Goal: Information Seeking & Learning: Learn about a topic

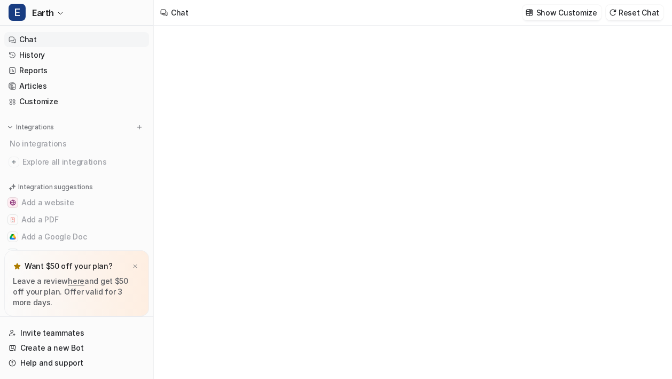
type textarea "**********"
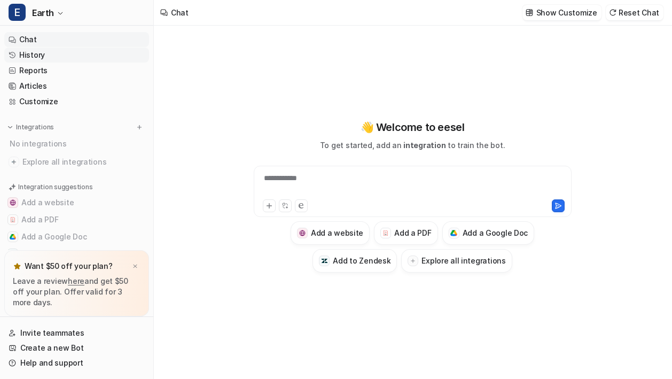
click at [51, 56] on link "History" at bounding box center [76, 55] width 145 height 15
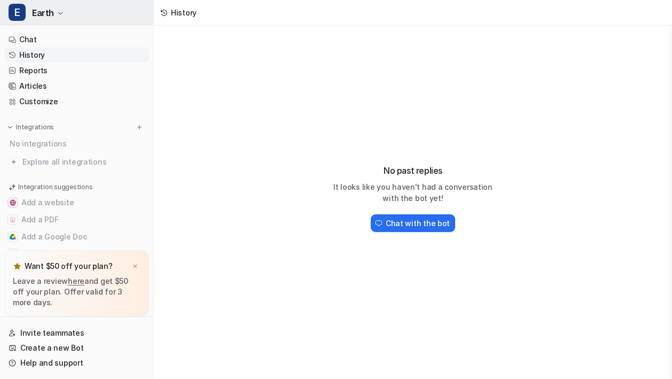
click at [50, 15] on span "Earth" at bounding box center [43, 12] width 22 height 15
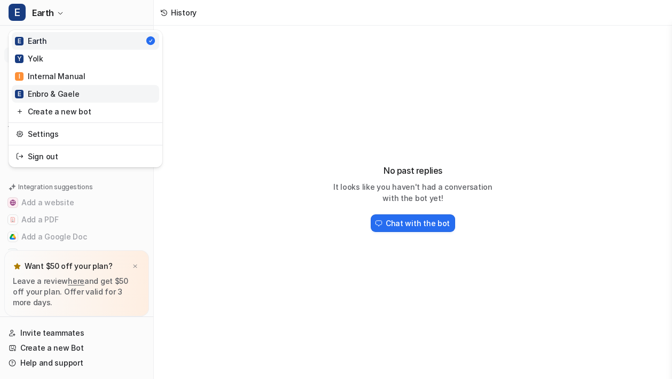
click at [64, 91] on div "E Enbro & Gaele" at bounding box center [47, 93] width 64 height 11
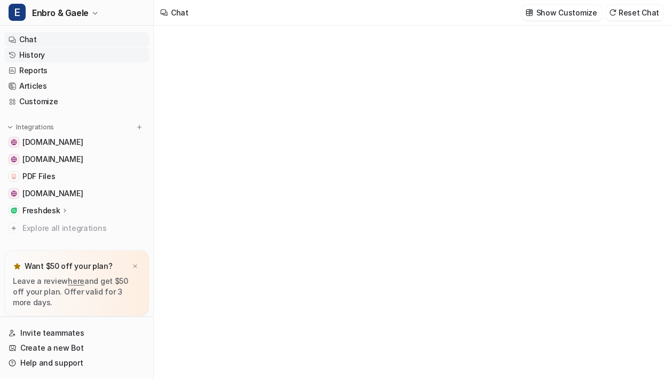
type textarea "**********"
click at [68, 60] on link "History" at bounding box center [76, 55] width 145 height 15
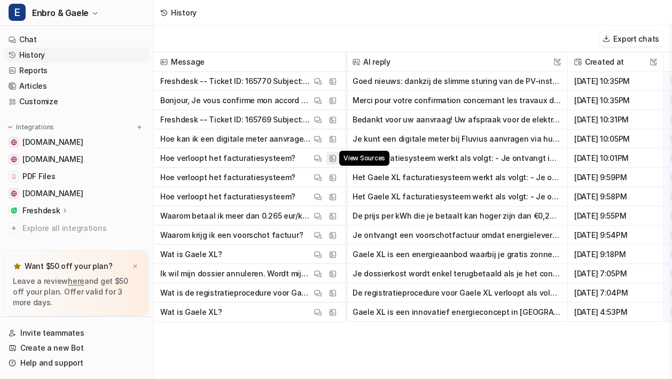
click at [332, 160] on img at bounding box center [332, 158] width 7 height 8
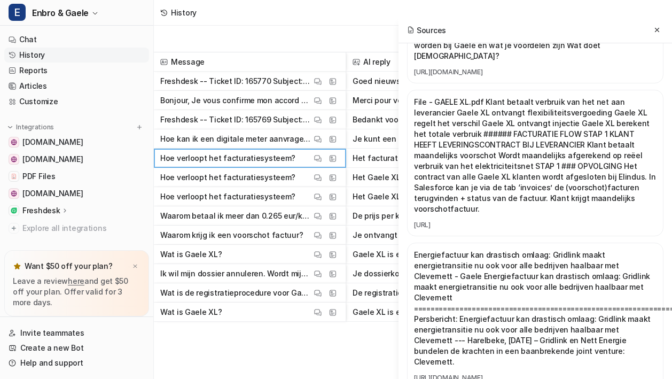
scroll to position [267, 0]
click at [494, 221] on link "[URL]" at bounding box center [535, 225] width 243 height 9
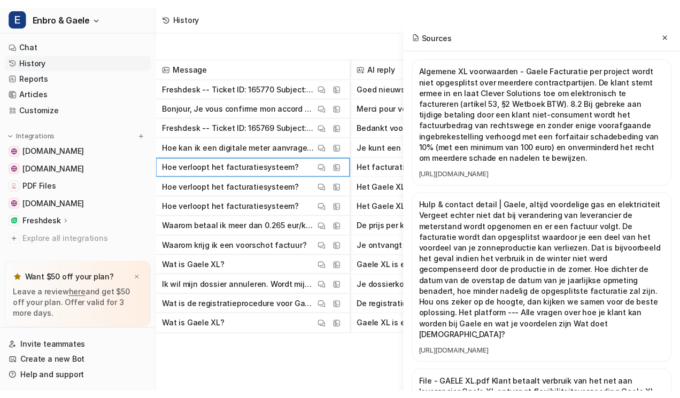
scroll to position [0, 0]
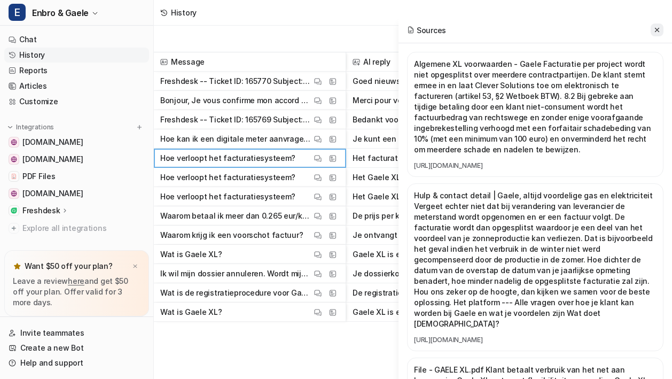
click at [653, 30] on button at bounding box center [657, 30] width 13 height 13
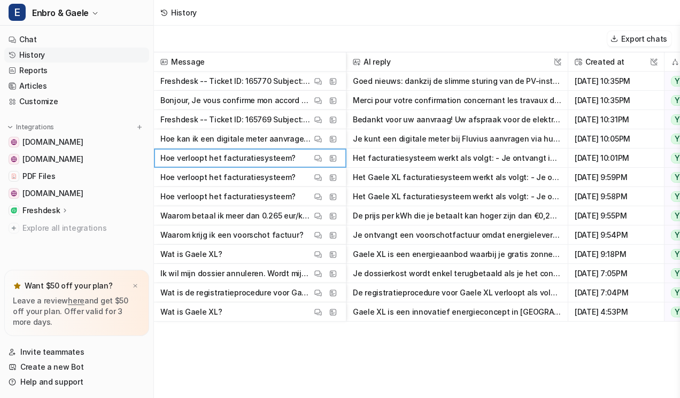
click at [391, 362] on div "Message AI reply This field cannot be modified Created at This field cannot be …" at bounding box center [417, 224] width 526 height 345
click at [83, 83] on link "Articles" at bounding box center [76, 86] width 145 height 15
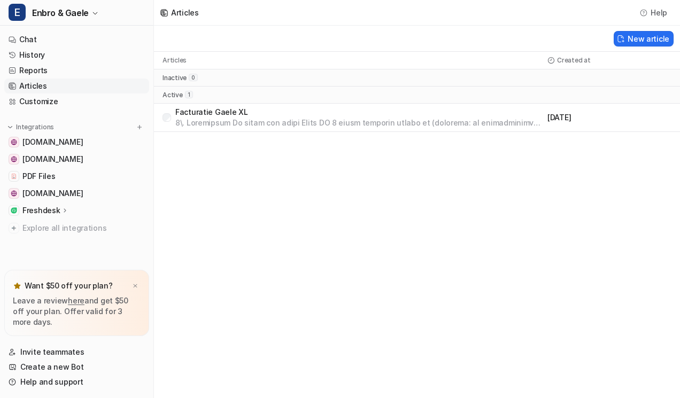
click at [311, 161] on div "Articles Help New article Articles Created at inactive 0 active 1 Facturatie Ga…" at bounding box center [340, 199] width 680 height 398
click at [274, 126] on p at bounding box center [359, 123] width 368 height 11
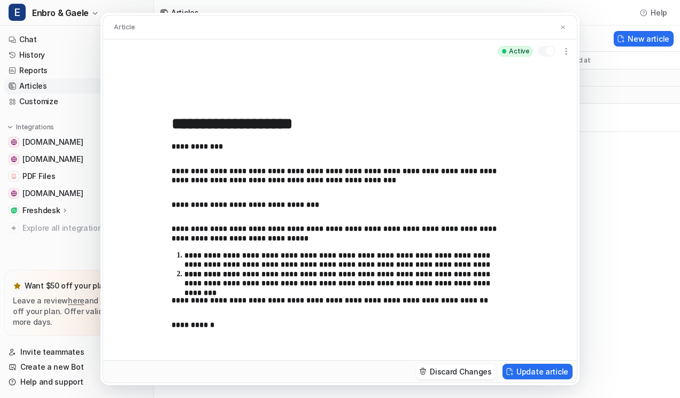
click at [606, 186] on div "**********" at bounding box center [340, 199] width 680 height 398
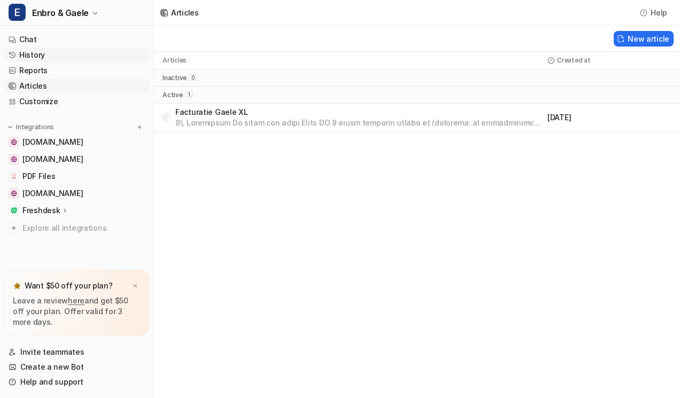
click at [65, 56] on link "History" at bounding box center [76, 55] width 145 height 15
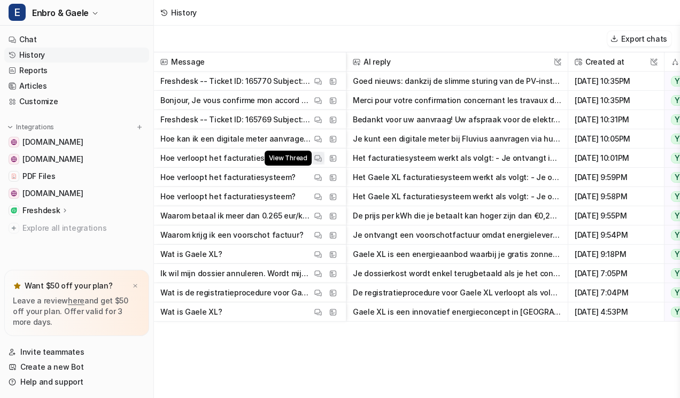
click at [319, 158] on img at bounding box center [317, 158] width 7 height 8
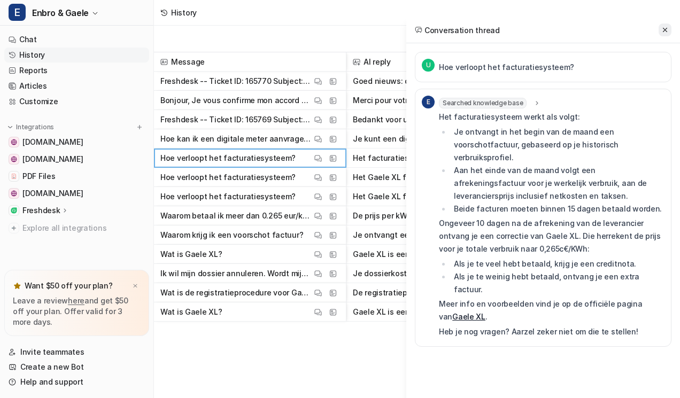
click at [664, 26] on button at bounding box center [664, 30] width 13 height 13
